Goal: Task Accomplishment & Management: Complete application form

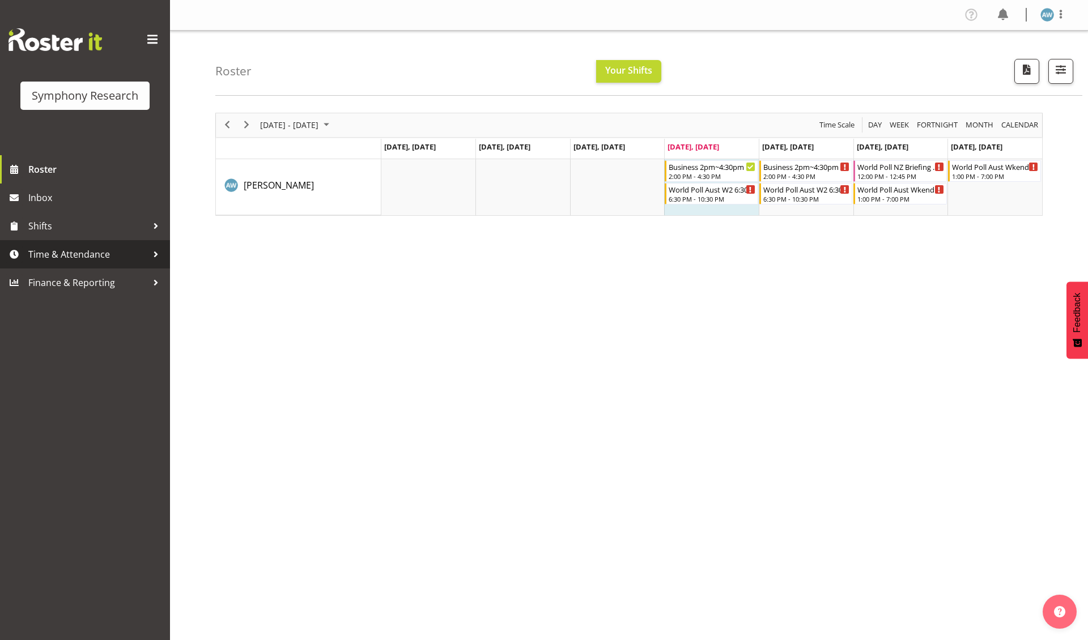
click at [82, 252] on span "Time & Attendance" at bounding box center [87, 254] width 119 height 17
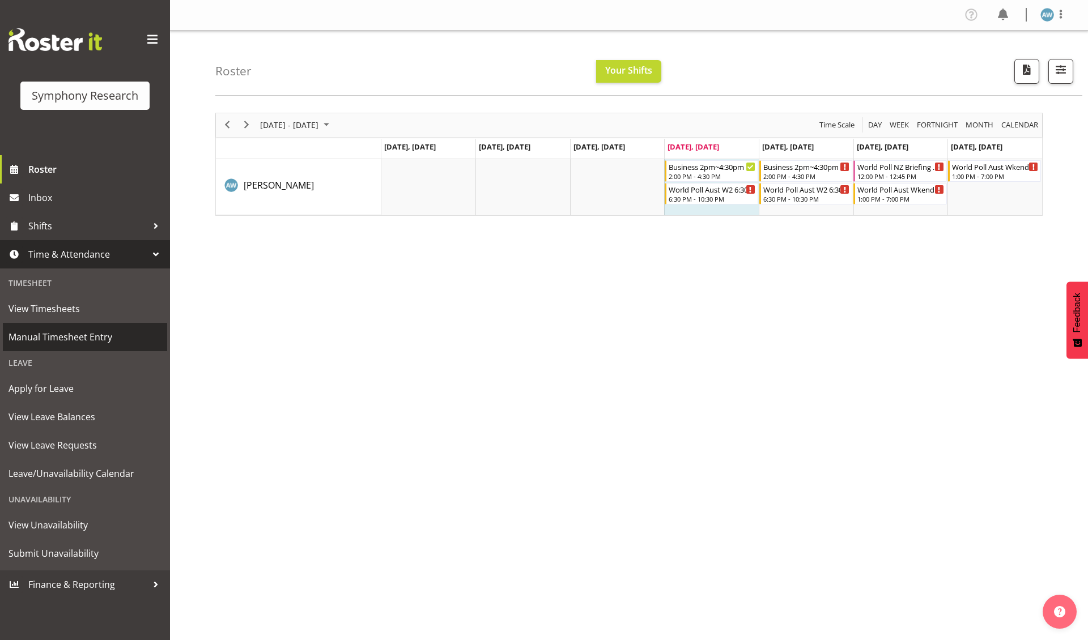
click at [90, 335] on span "Manual Timesheet Entry" at bounding box center [84, 337] width 153 height 17
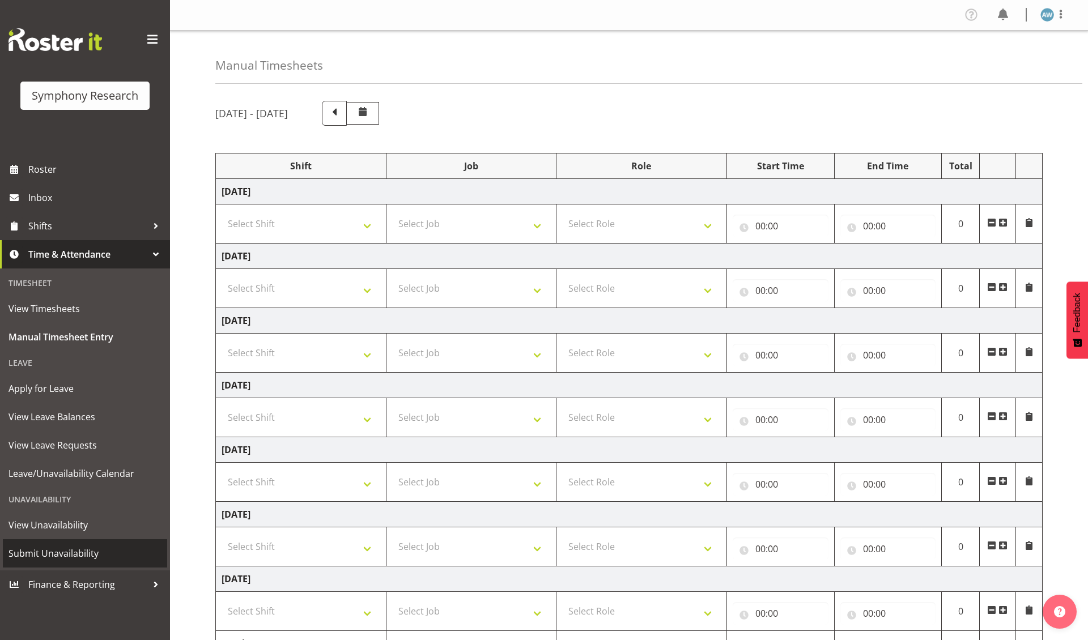
click at [85, 547] on span "Submit Unavailability" at bounding box center [84, 553] width 153 height 17
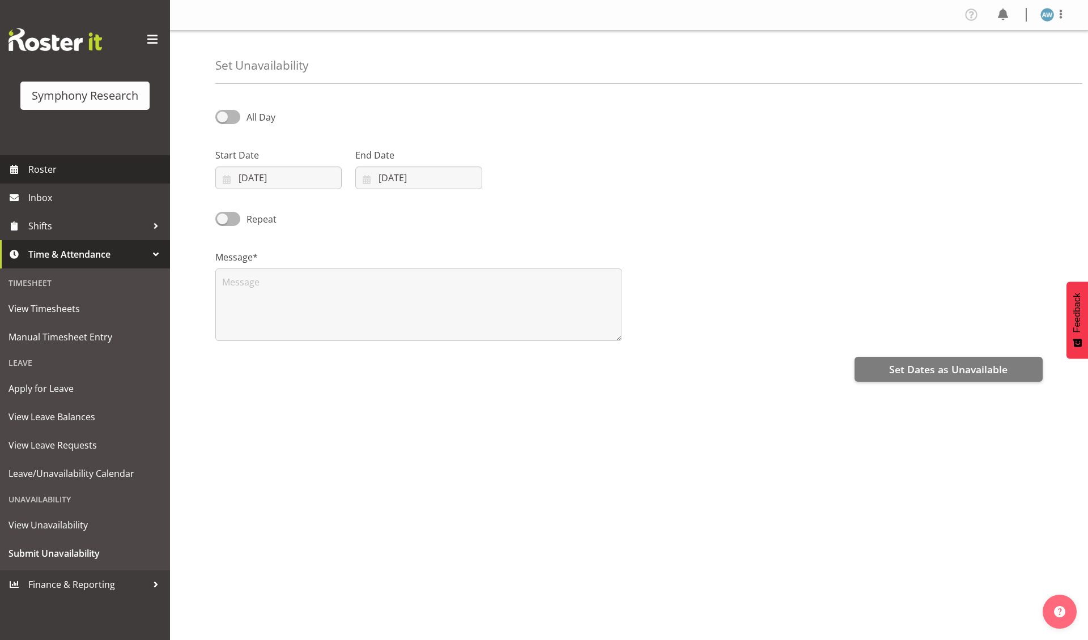
click at [69, 168] on span "Roster" at bounding box center [96, 169] width 136 height 17
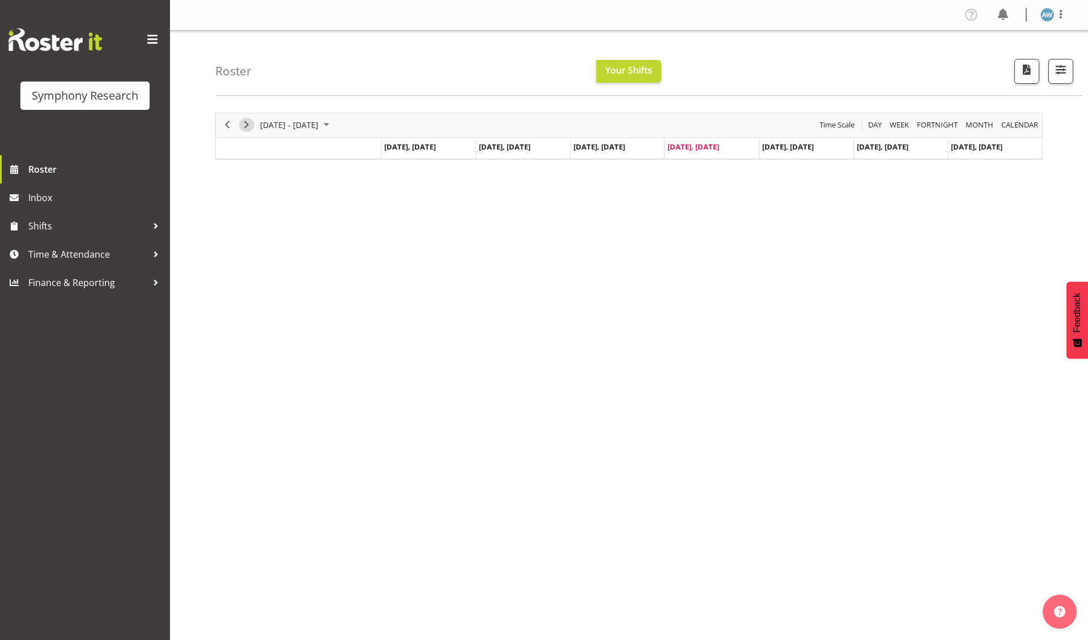
click at [248, 127] on span "Next" at bounding box center [247, 125] width 14 height 14
click at [67, 253] on span "Time & Attendance" at bounding box center [87, 254] width 119 height 17
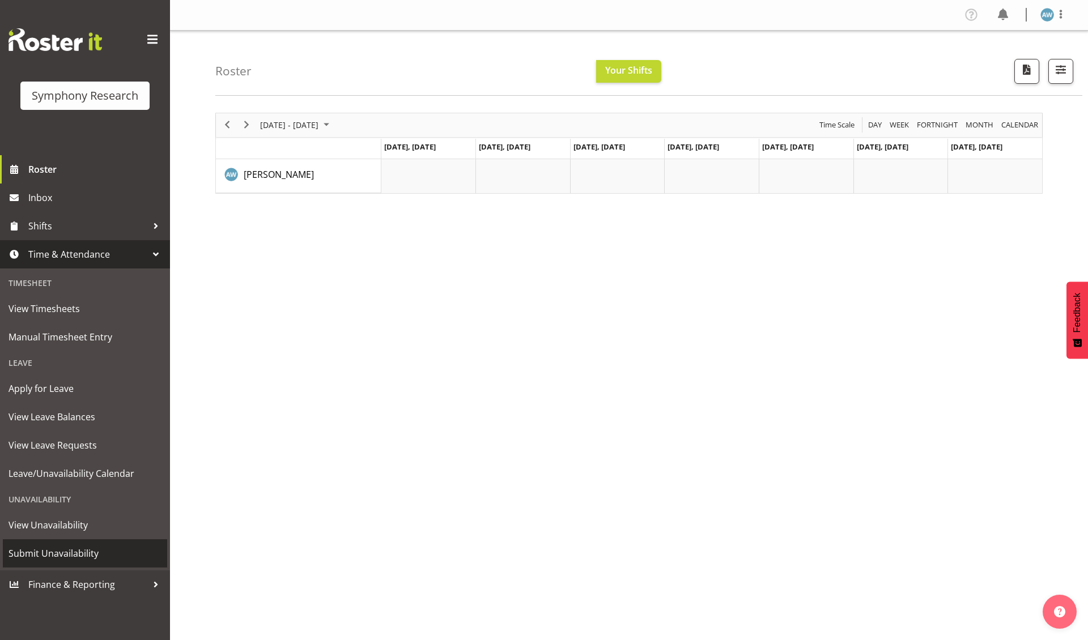
click at [91, 545] on span "Submit Unavailability" at bounding box center [84, 553] width 153 height 17
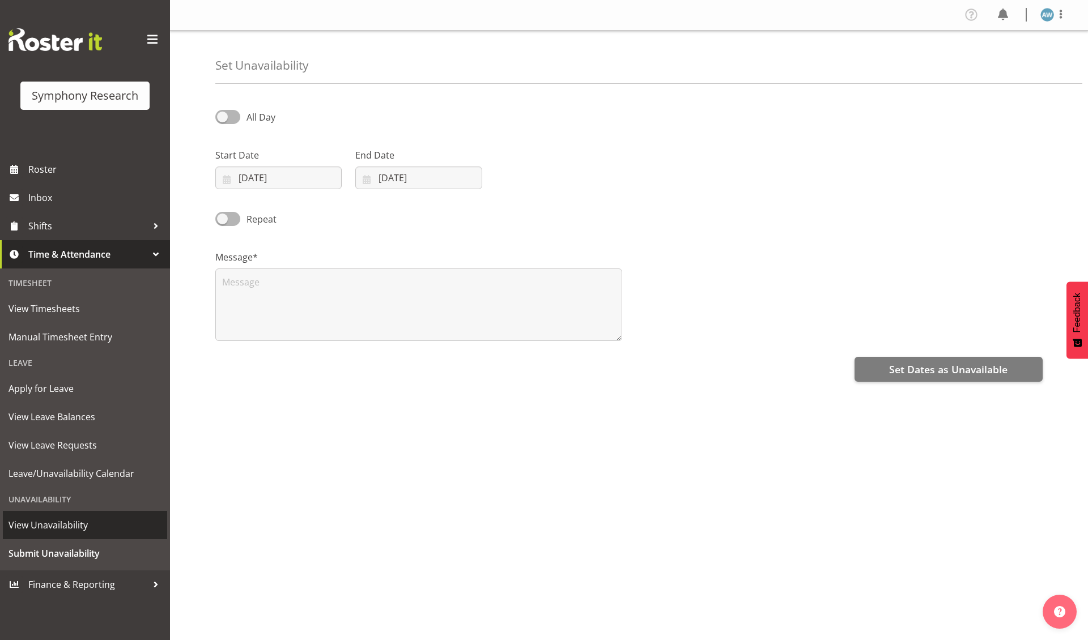
select select "7"
select select "2025"
click at [309, 182] on input "14/08/2025" at bounding box center [278, 178] width 126 height 23
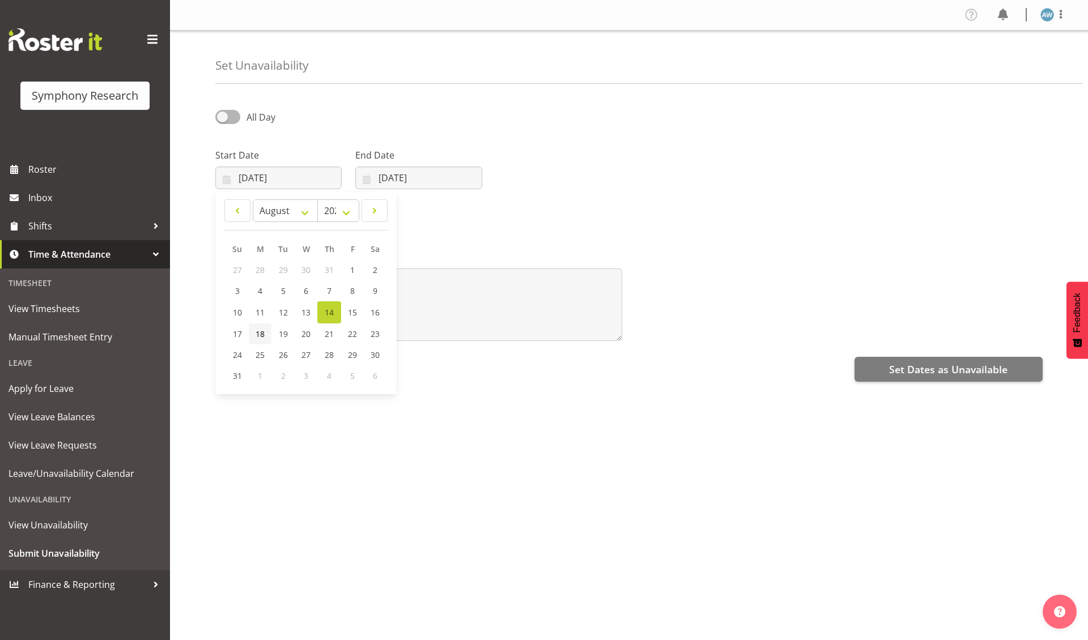
click at [261, 337] on span "18" at bounding box center [260, 334] width 9 height 11
type input "18/08/2025"
click at [460, 180] on input "14/08/2025" at bounding box center [418, 178] width 126 height 23
click at [447, 334] on span "20" at bounding box center [445, 334] width 9 height 11
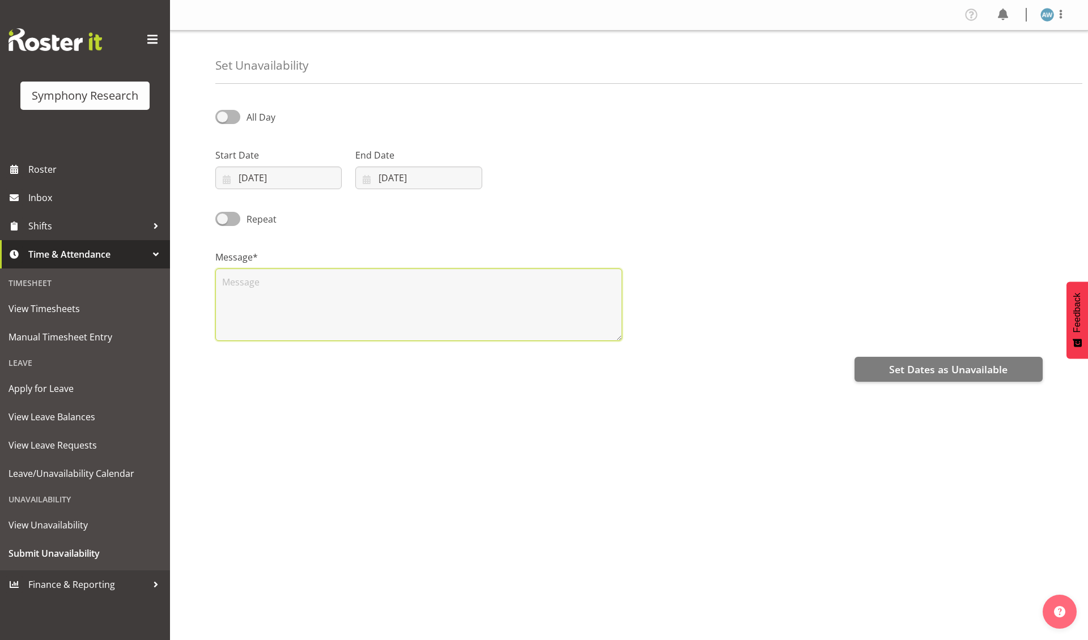
click at [345, 313] on textarea at bounding box center [418, 305] width 407 height 73
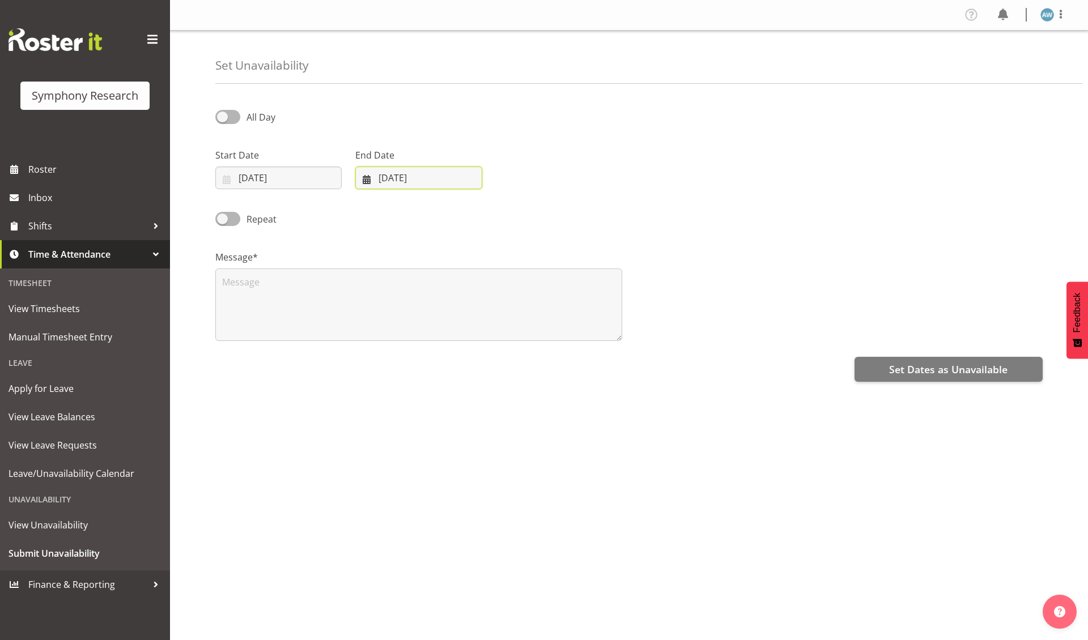
click at [382, 177] on input "20/08/2025" at bounding box center [418, 178] width 126 height 23
click at [402, 331] on span "18" at bounding box center [400, 334] width 9 height 11
type input "18/08/2025"
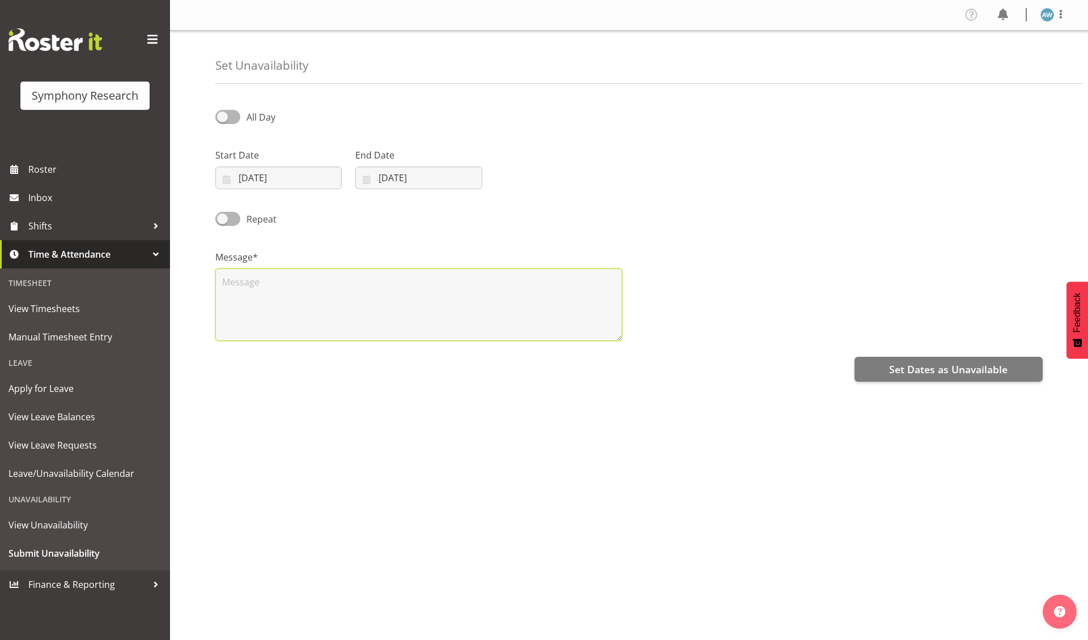
click at [365, 318] on textarea at bounding box center [418, 305] width 407 height 73
type textarea "x"
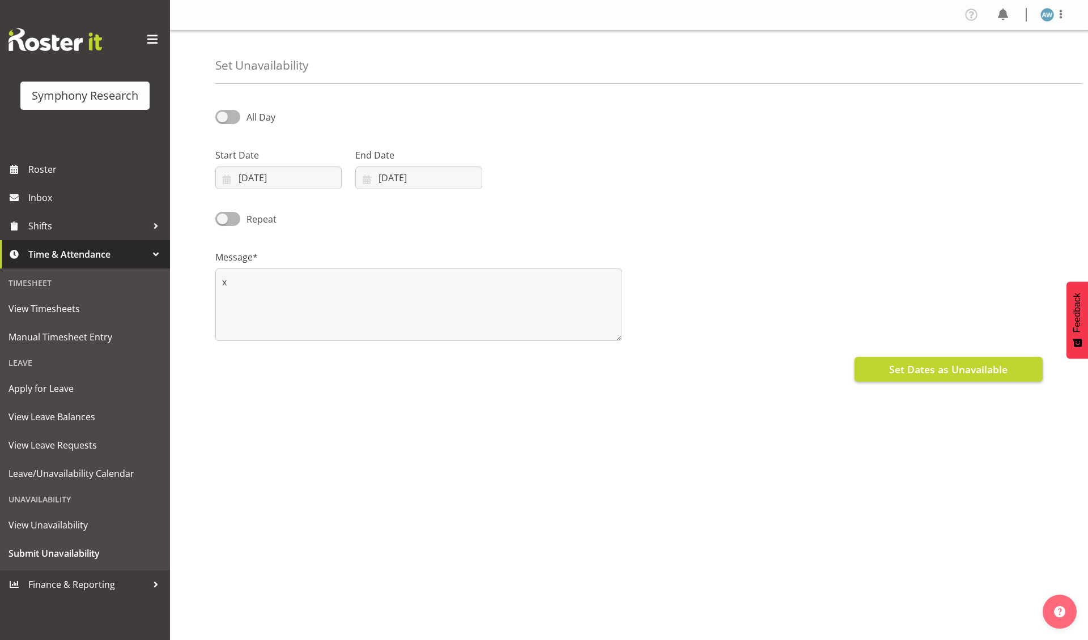
click at [907, 369] on span "Set Dates as Unavailable" at bounding box center [948, 369] width 118 height 15
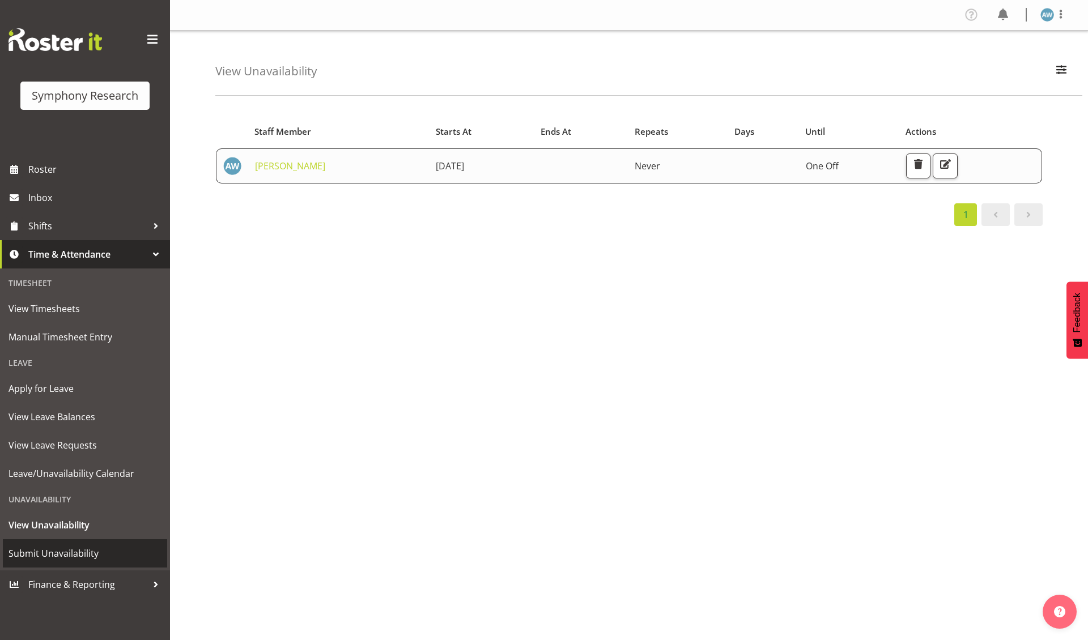
click at [79, 545] on span "Submit Unavailability" at bounding box center [84, 553] width 153 height 17
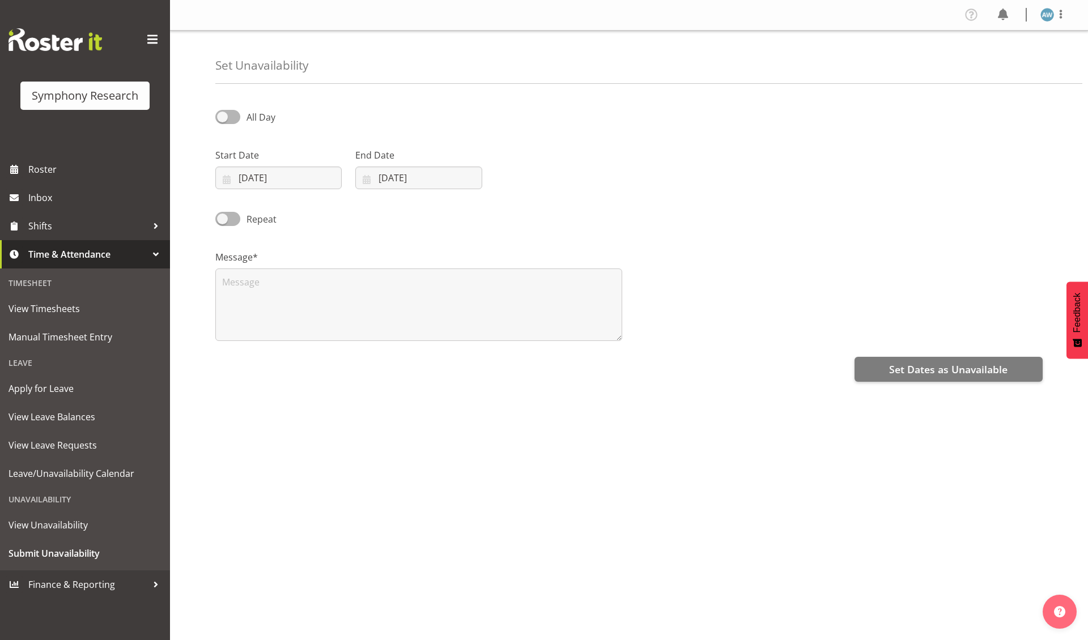
select select "7"
select select "2025"
click at [284, 180] on input "[DATE]" at bounding box center [278, 178] width 126 height 23
click at [283, 334] on span "19" at bounding box center [283, 334] width 9 height 11
type input "[DATE]"
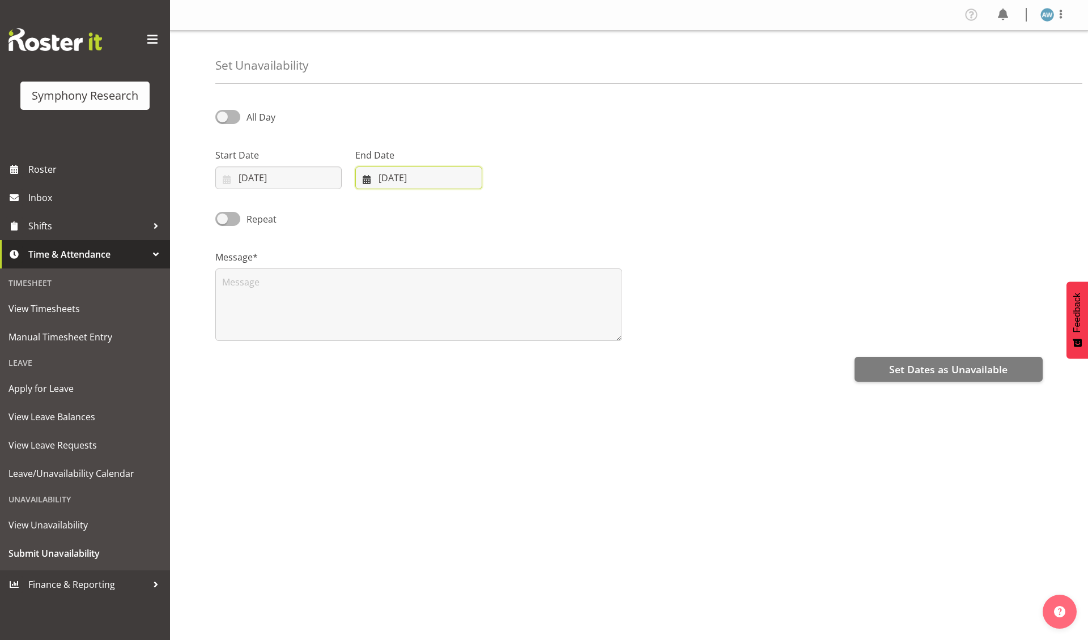
click at [398, 180] on input "[DATE]" at bounding box center [418, 178] width 126 height 23
click at [426, 337] on span "19" at bounding box center [423, 334] width 9 height 11
type input "[DATE]"
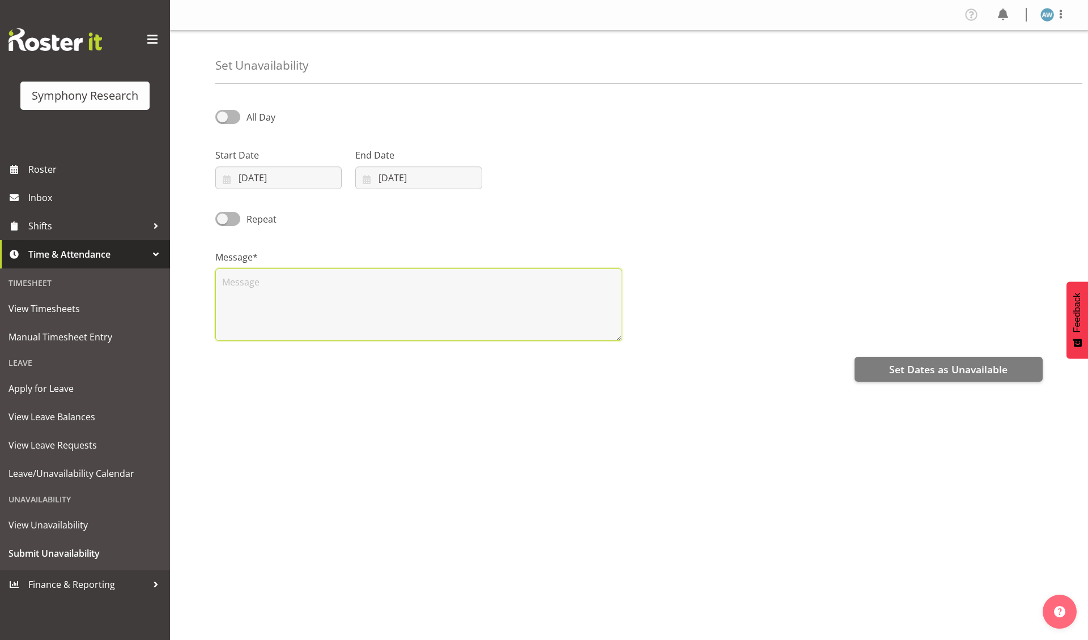
click at [348, 320] on textarea at bounding box center [418, 305] width 407 height 73
type textarea "x"
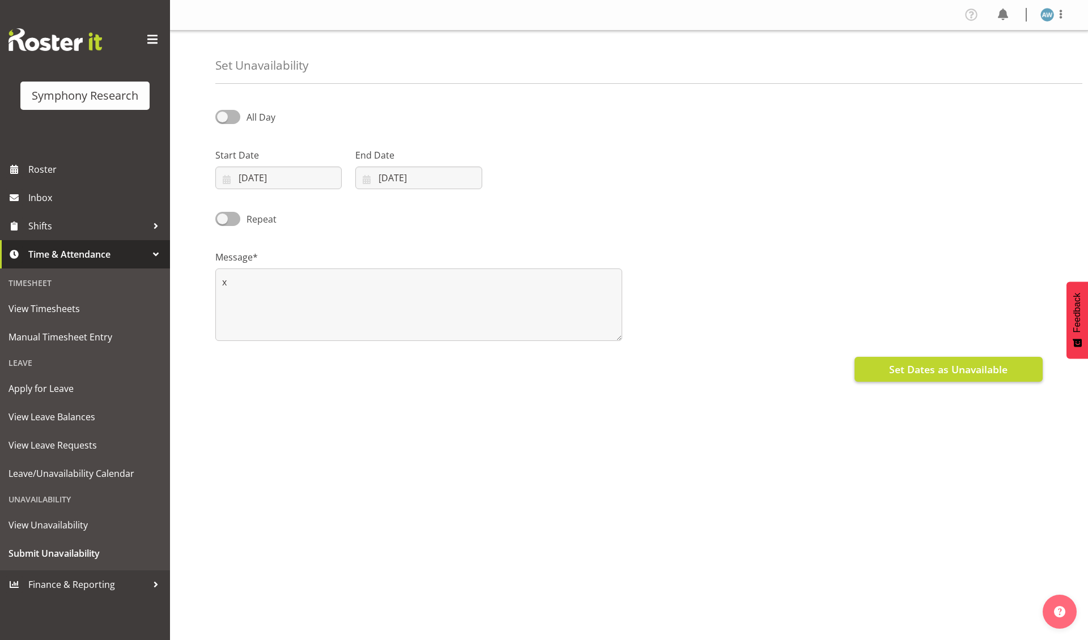
click at [946, 372] on span "Set Dates as Unavailable" at bounding box center [948, 369] width 118 height 15
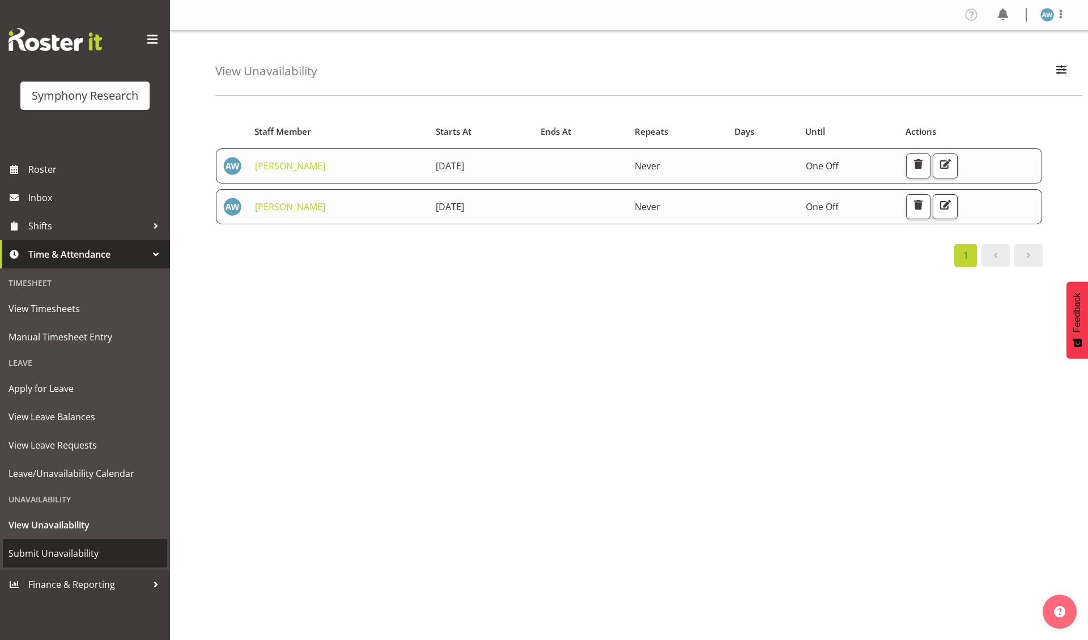
click at [82, 545] on span "Submit Unavailability" at bounding box center [84, 553] width 153 height 17
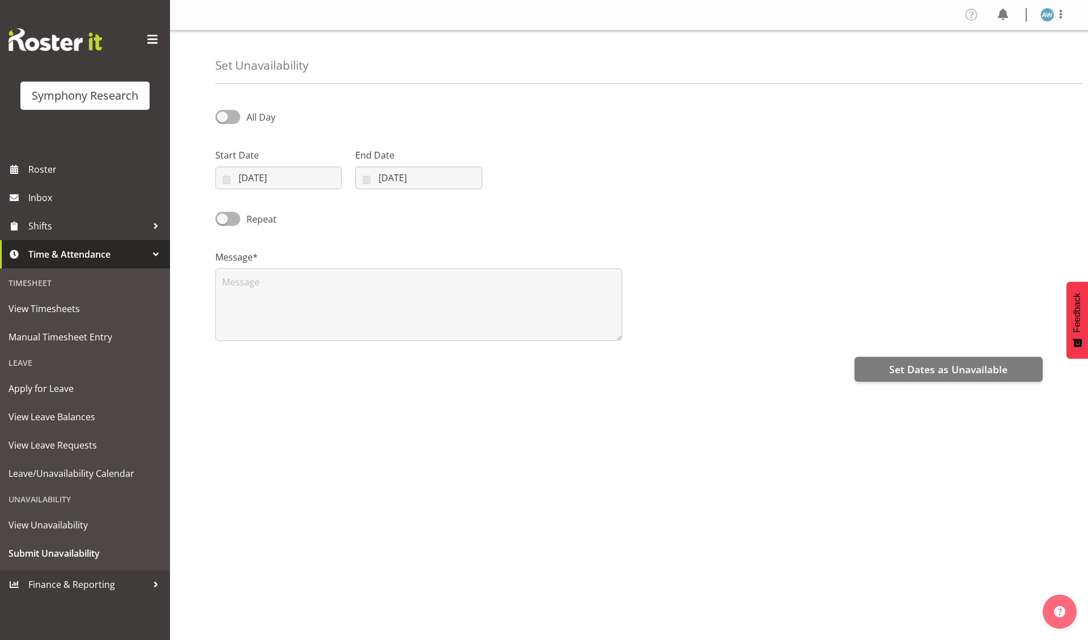
select select "7"
select select "2025"
click at [288, 178] on input "14/08/2025" at bounding box center [278, 178] width 126 height 23
click at [305, 334] on span "20" at bounding box center [305, 334] width 9 height 11
type input "20/08/2025"
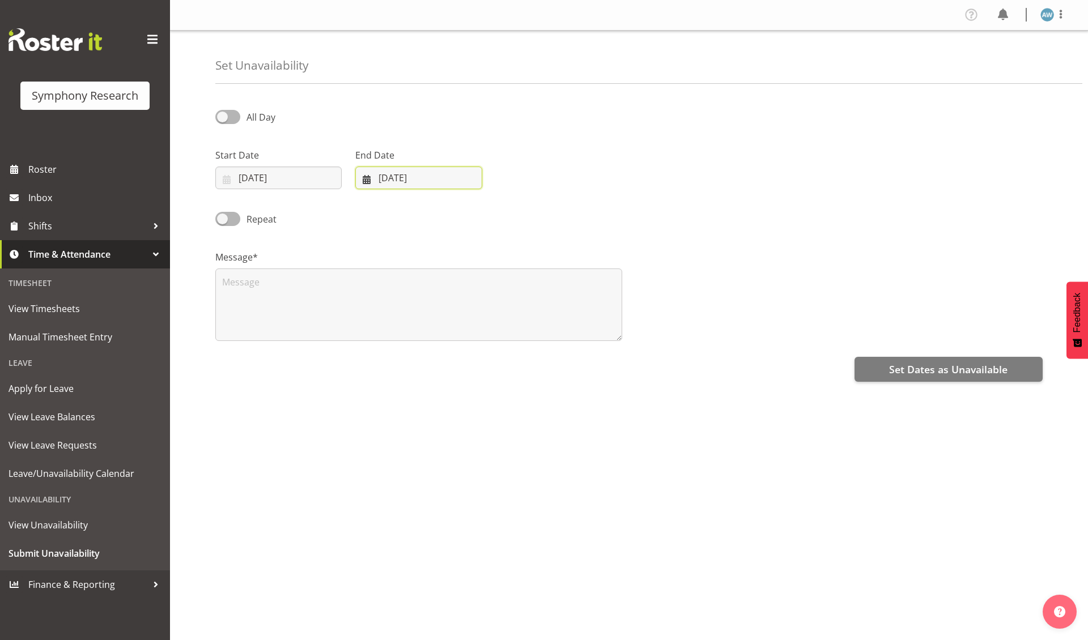
click at [413, 179] on input "14/08/2025" at bounding box center [418, 178] width 126 height 23
click at [447, 333] on span "20" at bounding box center [445, 334] width 9 height 11
type input "20/08/2025"
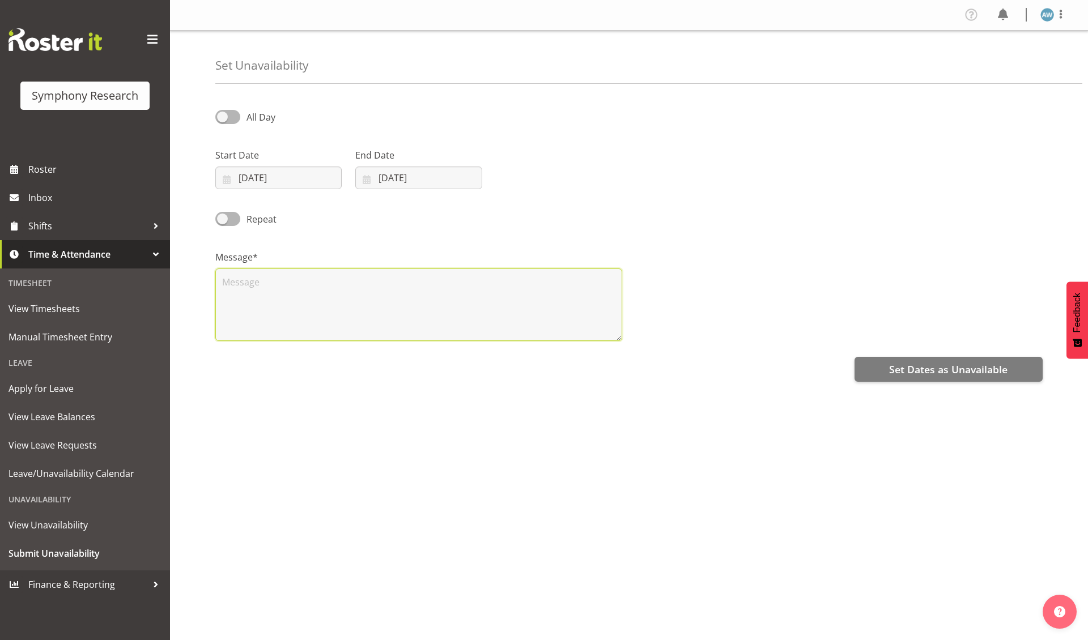
click at [375, 320] on textarea at bounding box center [418, 305] width 407 height 73
type textarea "x"
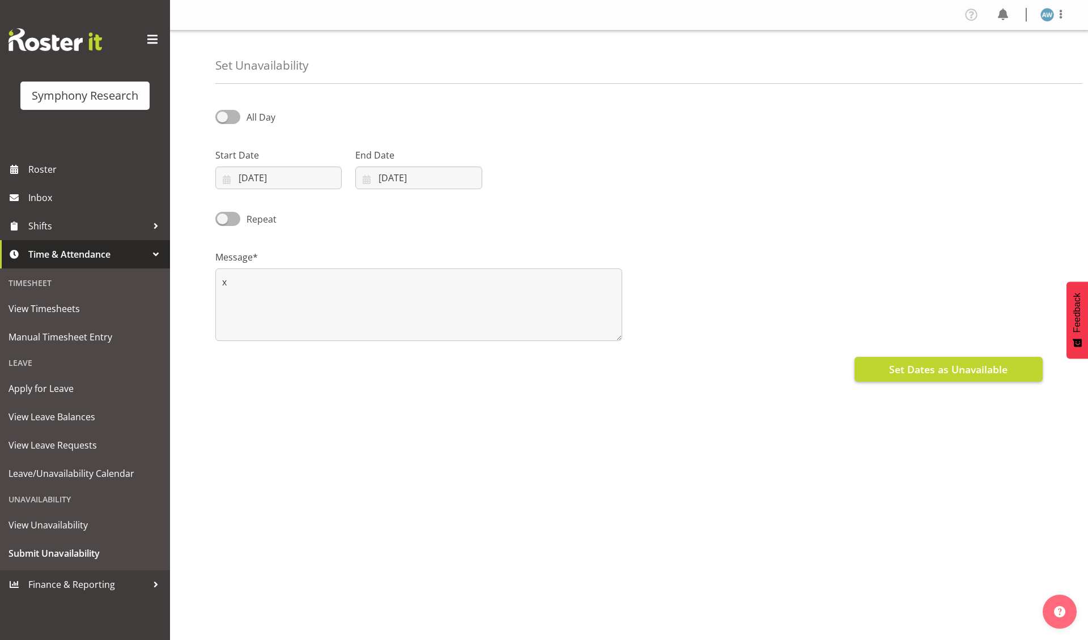
click at [925, 371] on span "Set Dates as Unavailable" at bounding box center [948, 369] width 118 height 15
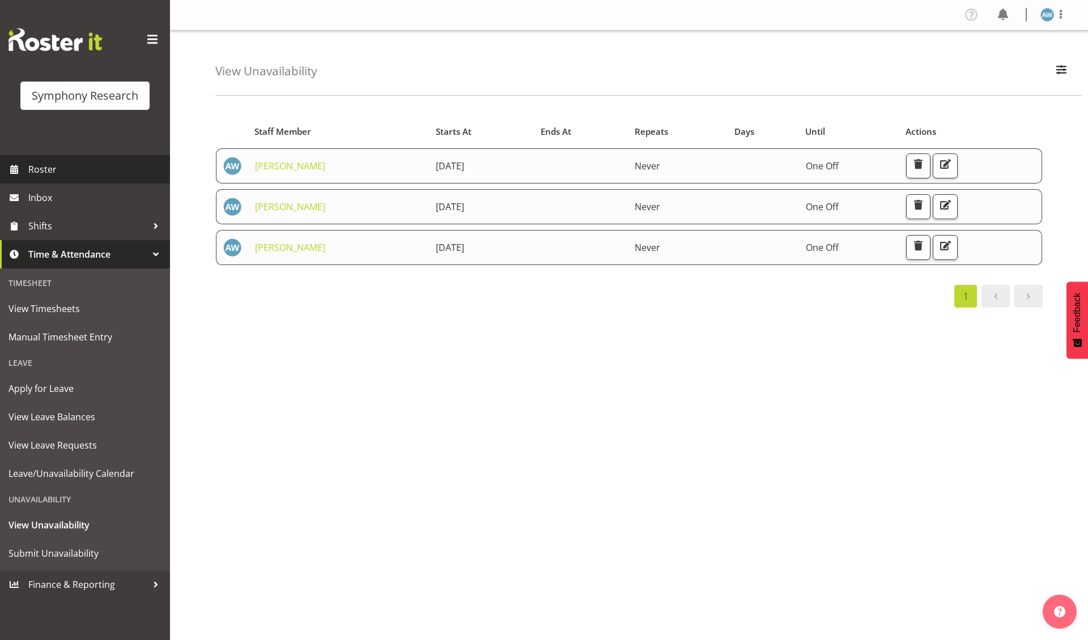
click at [43, 168] on span "Roster" at bounding box center [96, 169] width 136 height 17
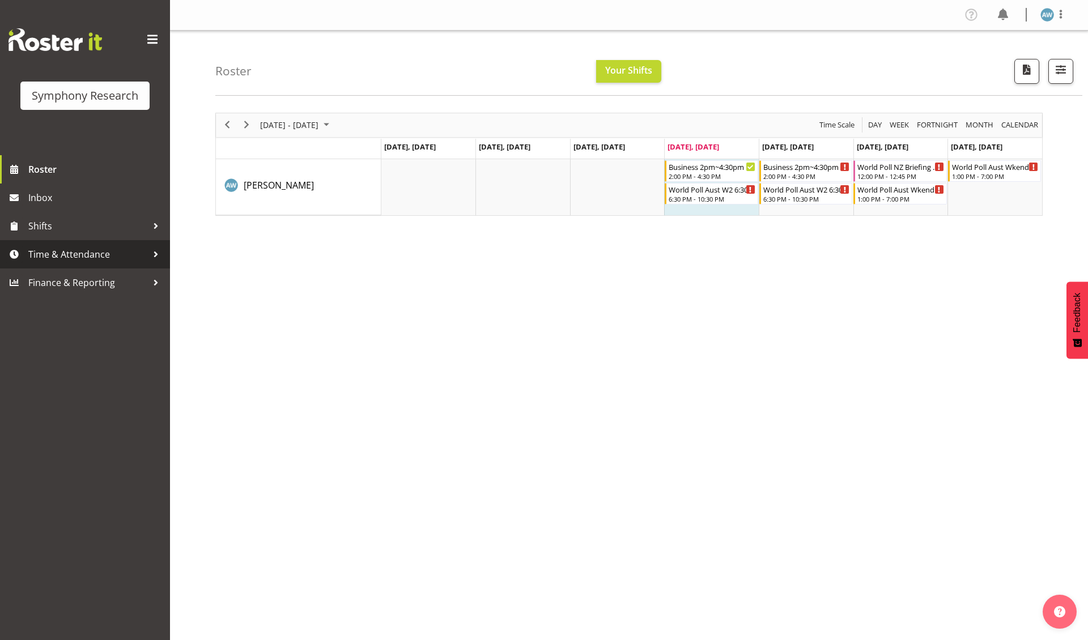
click at [49, 252] on span "Time & Attendance" at bounding box center [87, 254] width 119 height 17
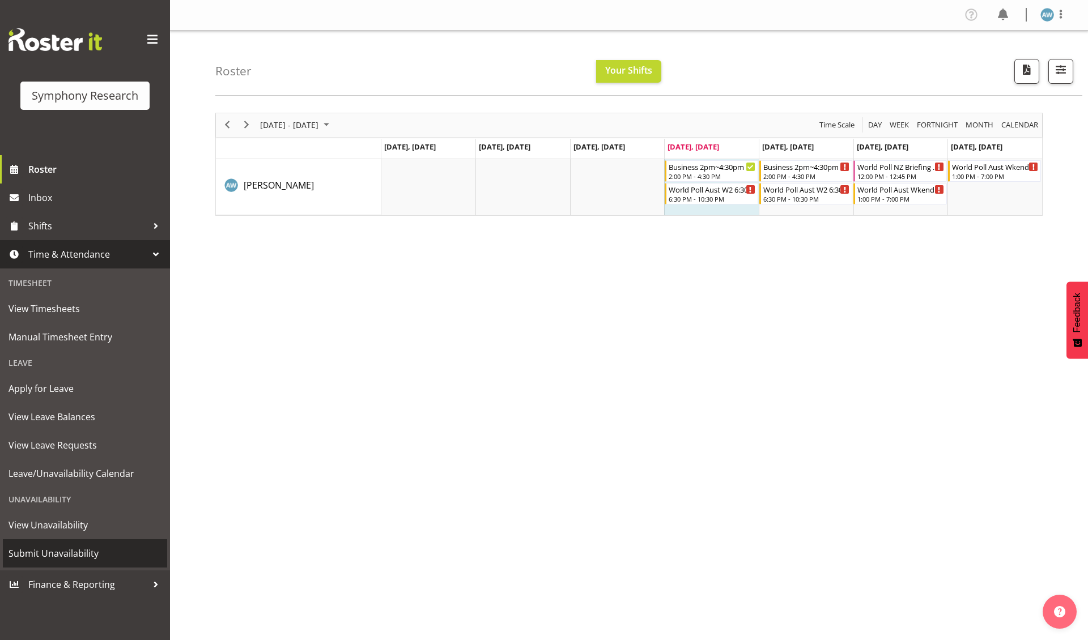
click at [62, 547] on span "Submit Unavailability" at bounding box center [84, 553] width 153 height 17
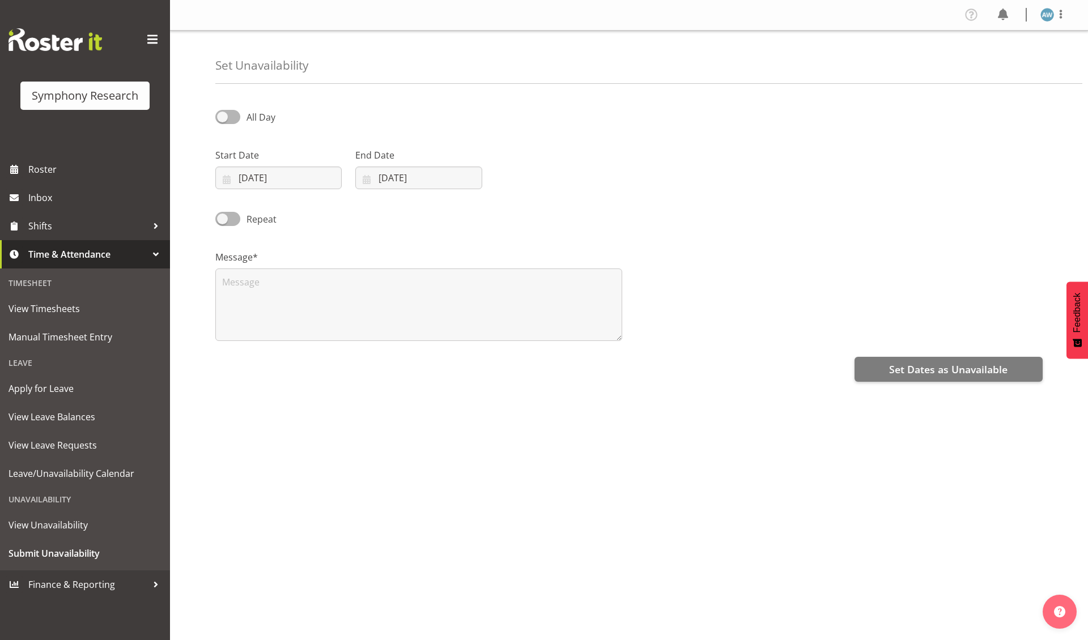
select select "7"
select select "2025"
click at [288, 185] on input "[DATE]" at bounding box center [278, 178] width 126 height 23
click at [330, 334] on span "21" at bounding box center [329, 334] width 9 height 11
type input "[DATE]"
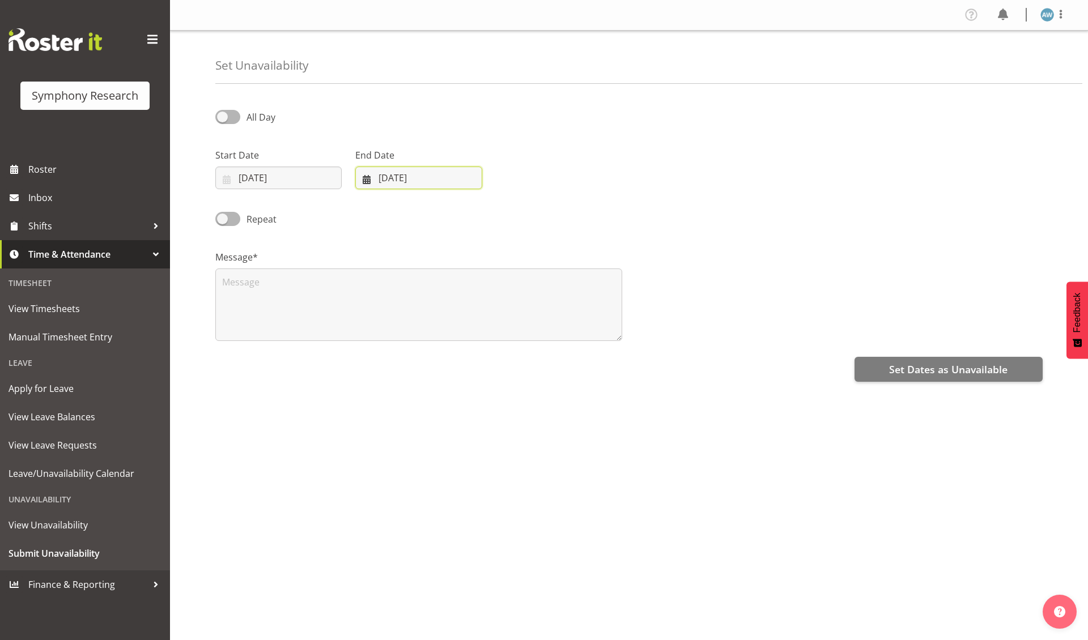
click at [397, 180] on input "[DATE]" at bounding box center [418, 178] width 126 height 23
click at [470, 336] on span "21" at bounding box center [469, 334] width 9 height 11
type input "[DATE]"
click at [226, 116] on span at bounding box center [227, 117] width 25 height 14
click at [223, 116] on input "All Day" at bounding box center [218, 116] width 7 height 7
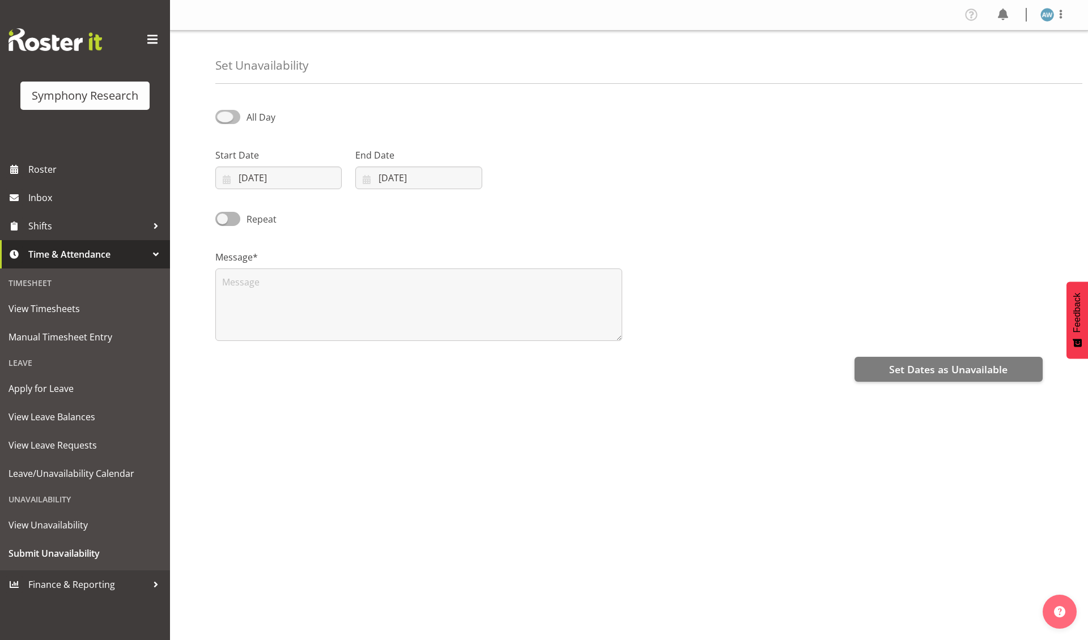
checkbox input "true"
click at [662, 180] on input "10:03" at bounding box center [699, 178] width 126 height 23
select select "17"
type input "17:03"
select select "0"
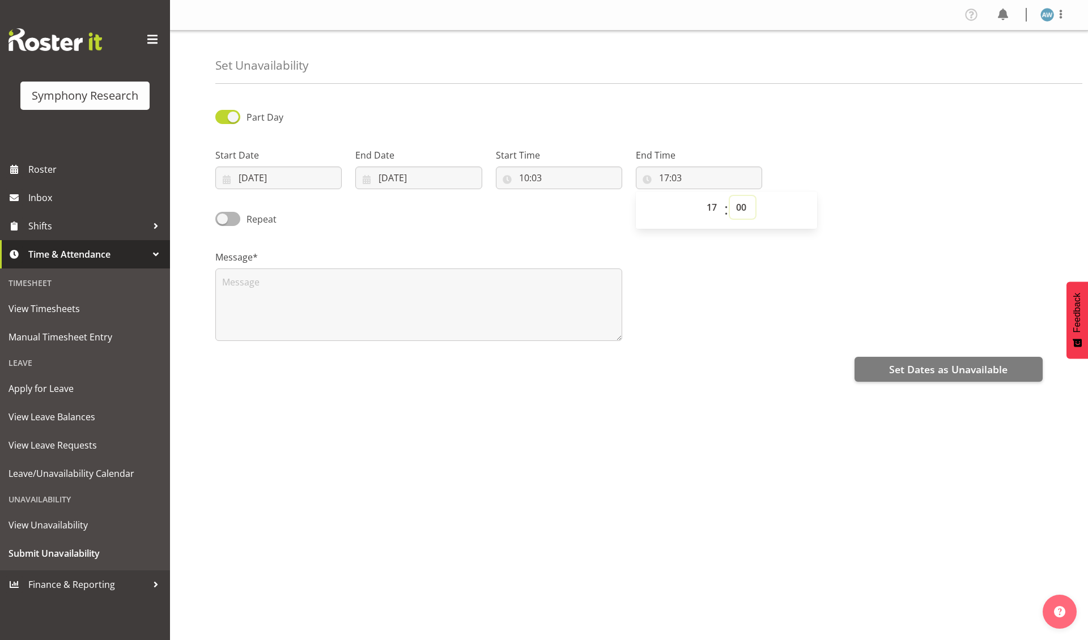
type input "17:00"
select select "16"
type input "16:00"
select select "55"
type input "16:55"
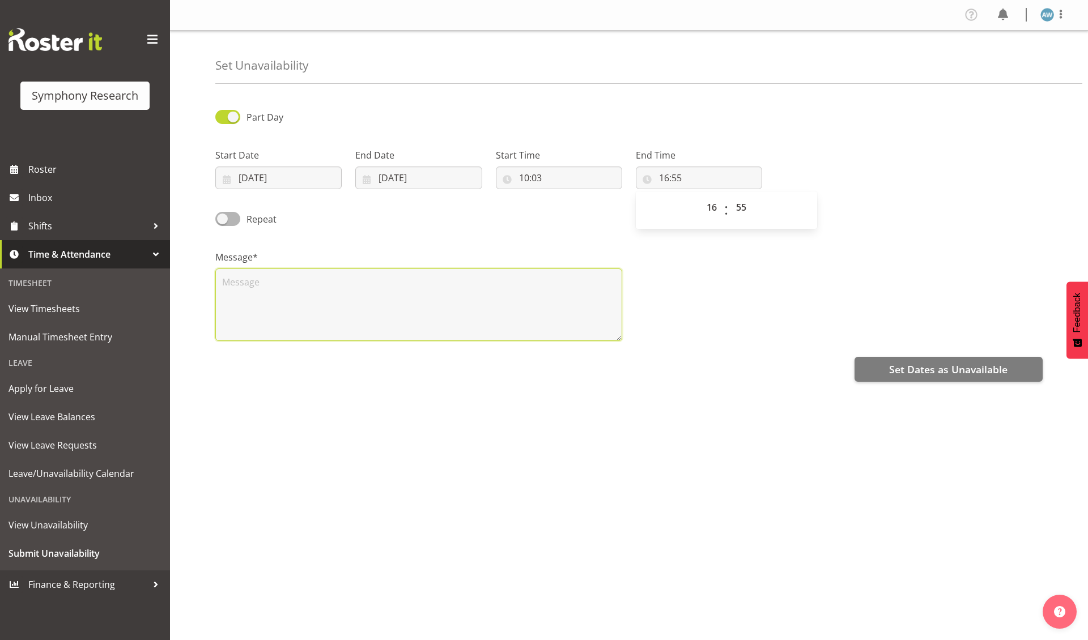
click at [357, 314] on textarea at bounding box center [418, 305] width 407 height 73
type textarea "x"
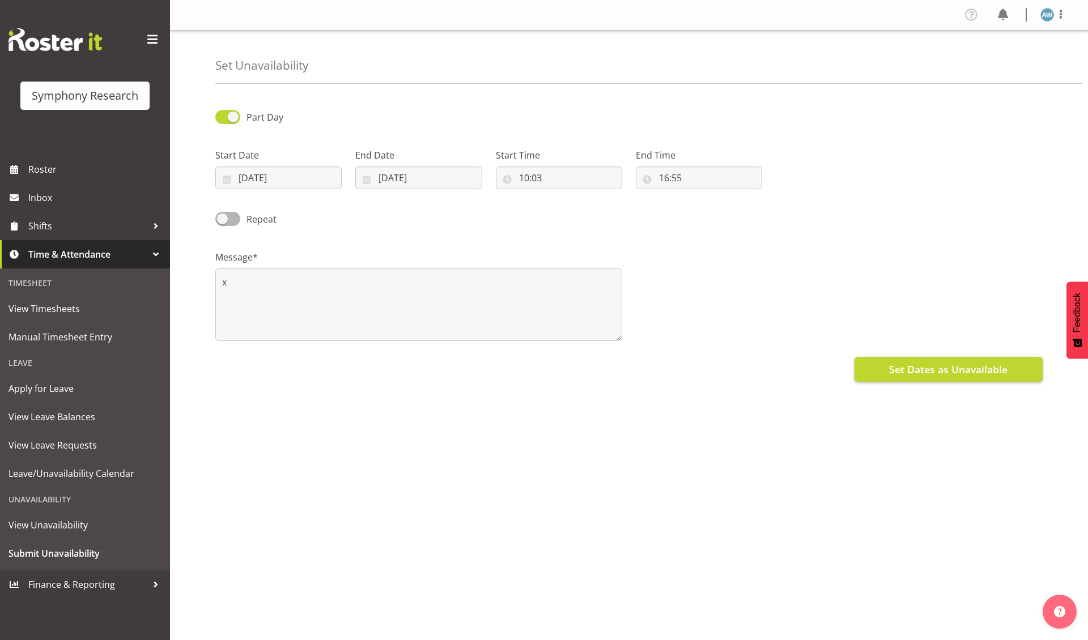
click at [905, 369] on span "Set Dates as Unavailable" at bounding box center [948, 369] width 118 height 15
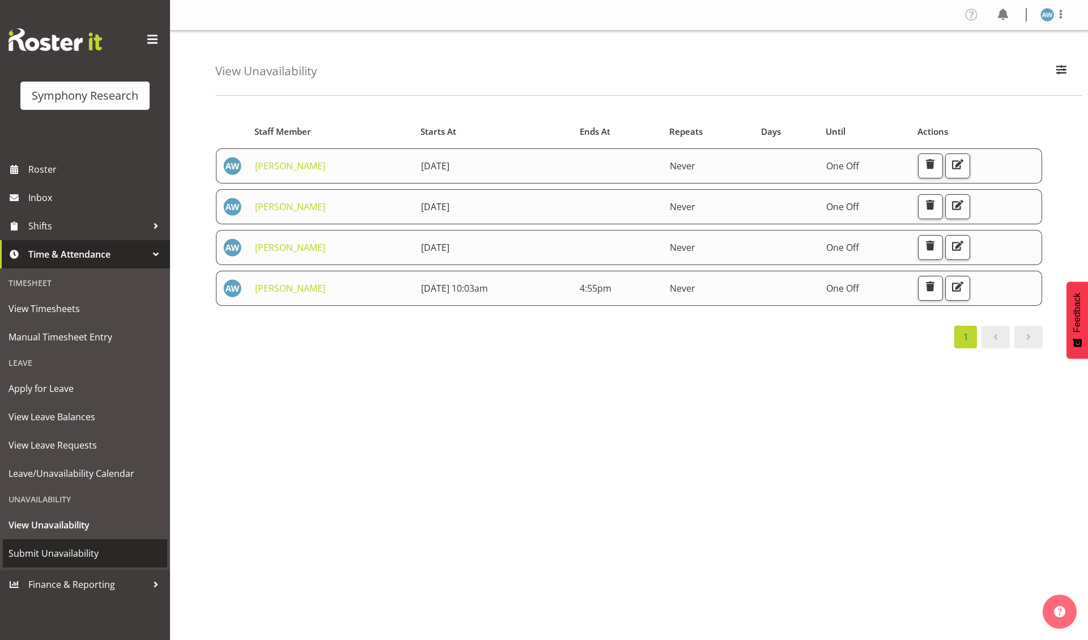
click at [91, 546] on span "Submit Unavailability" at bounding box center [84, 553] width 153 height 17
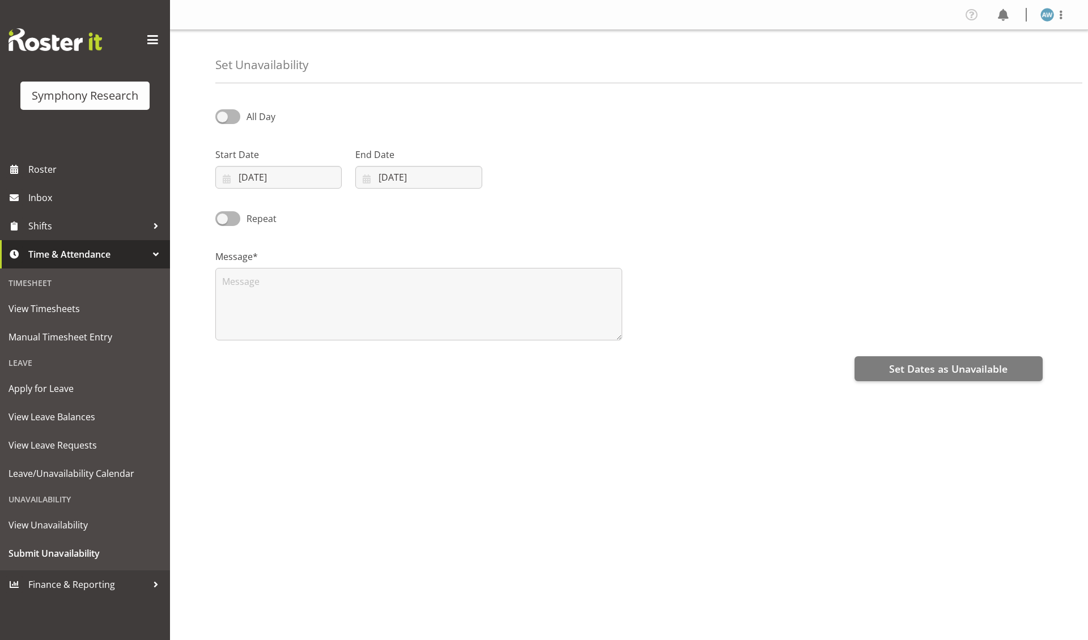
select select "7"
select select "2025"
click at [295, 180] on input "[DATE]" at bounding box center [278, 178] width 126 height 23
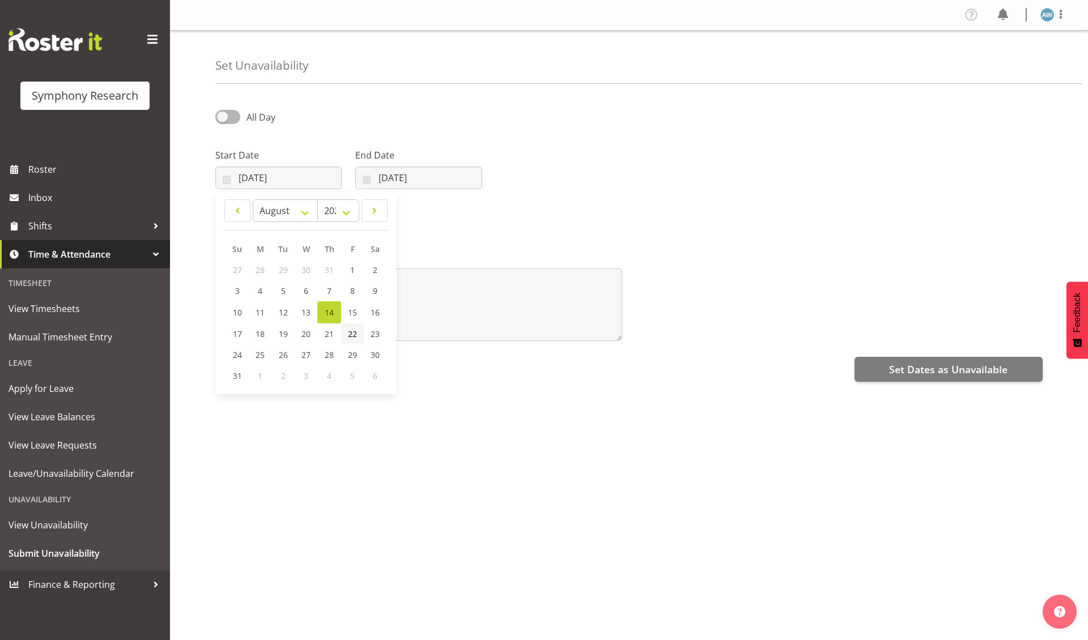
click at [351, 336] on span "22" at bounding box center [352, 334] width 9 height 11
type input "[DATE]"
click at [406, 180] on input "[DATE]" at bounding box center [418, 178] width 126 height 23
click at [493, 334] on span "22" at bounding box center [492, 334] width 9 height 11
type input "[DATE]"
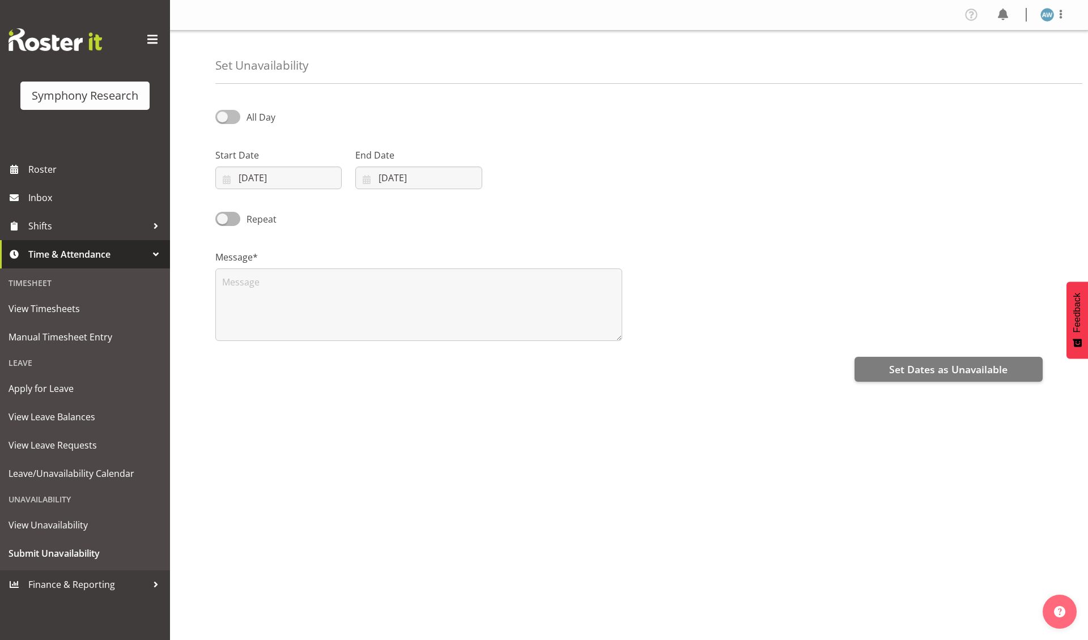
click at [222, 119] on span at bounding box center [227, 117] width 25 height 14
click at [222, 119] on input "All Day" at bounding box center [218, 116] width 7 height 7
checkbox input "true"
select select "10"
select select "5"
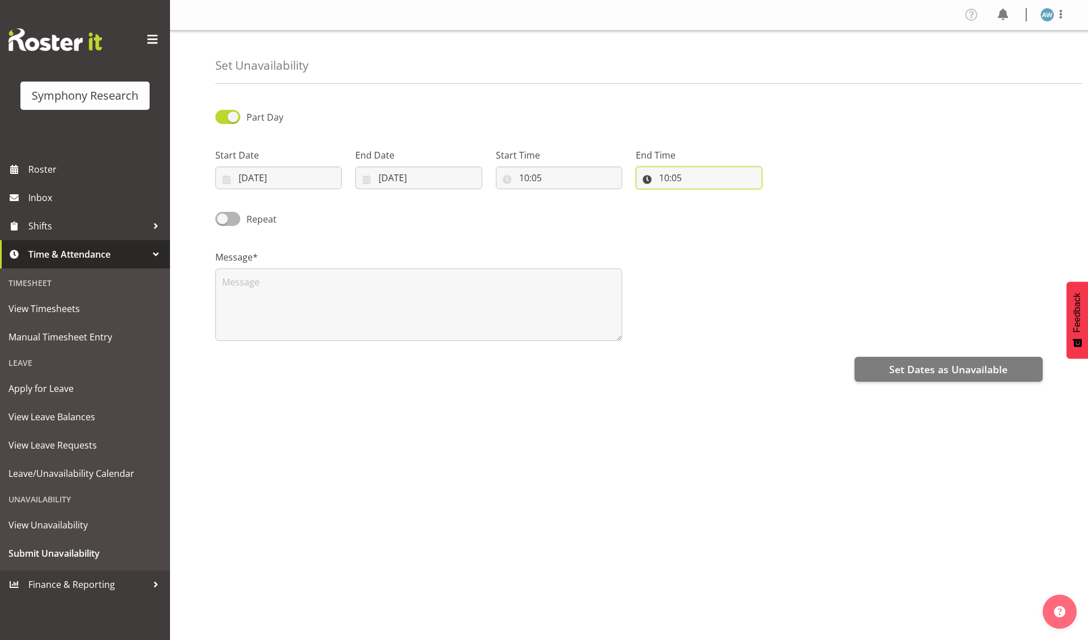
click at [668, 182] on input "10:05" at bounding box center [699, 178] width 126 height 23
select select "16"
type input "16:05"
select select "55"
type input "16:55"
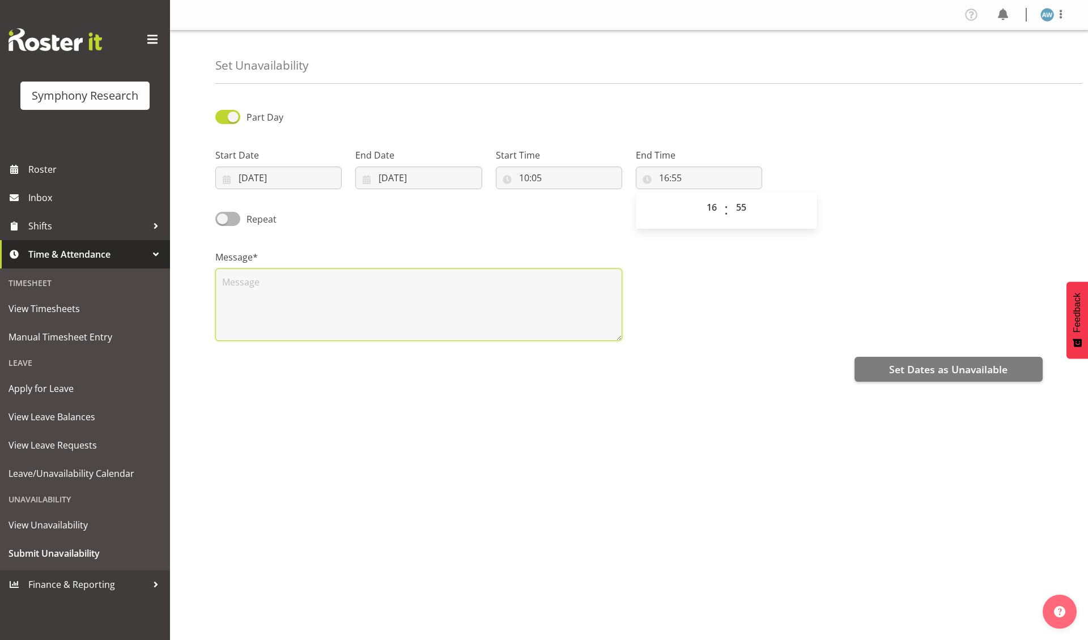
click at [374, 304] on textarea at bounding box center [418, 305] width 407 height 73
type textarea "x"
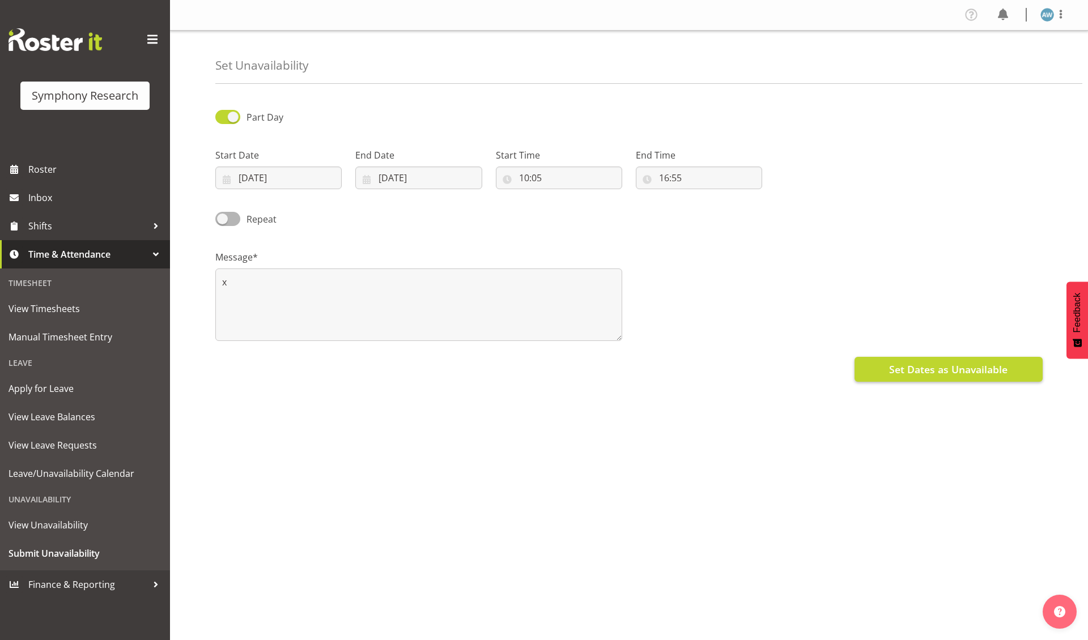
click at [918, 372] on span "Set Dates as Unavailable" at bounding box center [948, 369] width 118 height 15
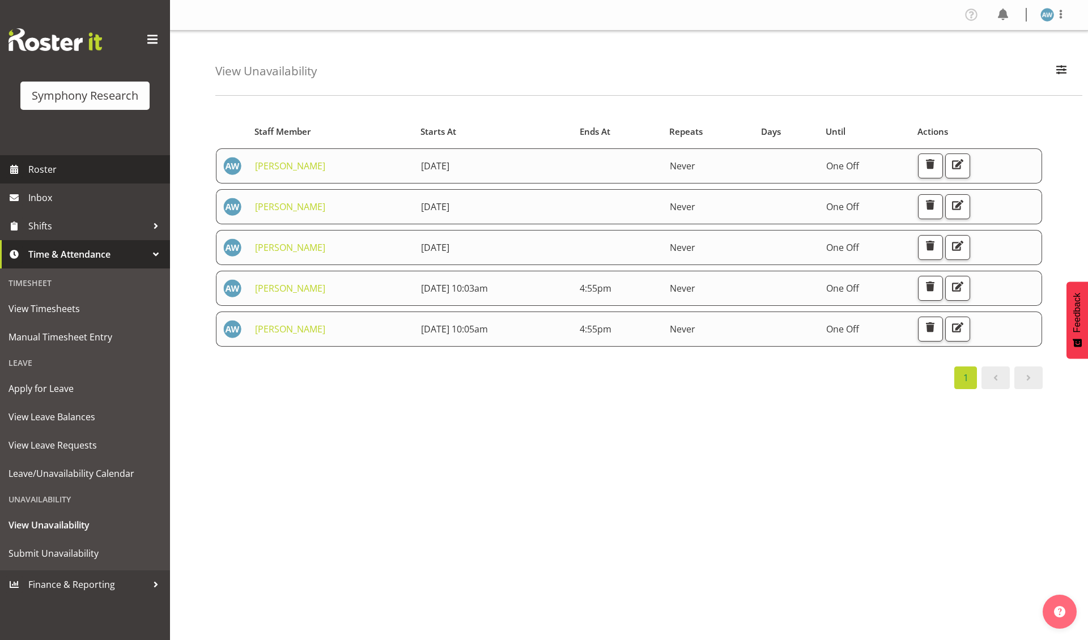
click at [46, 168] on span "Roster" at bounding box center [96, 169] width 136 height 17
